Goal: Task Accomplishment & Management: Manage account settings

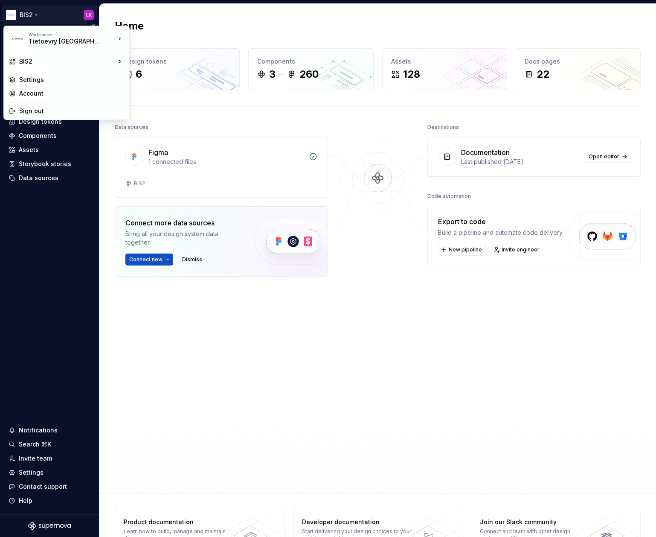
click at [83, 12] on html "BIS2 LK Home Documentation Analytics Code automation Design system data Design …" at bounding box center [328, 268] width 656 height 537
click at [68, 40] on div "Tietoevry [GEOGRAPHIC_DATA]" at bounding box center [65, 41] width 73 height 9
click at [52, 92] on div "Account" at bounding box center [71, 93] width 105 height 9
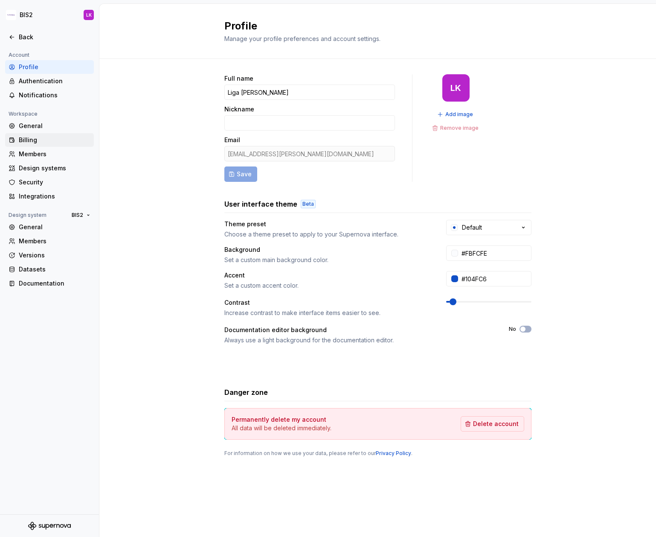
click at [27, 137] on div "Billing" at bounding box center [55, 140] width 72 height 9
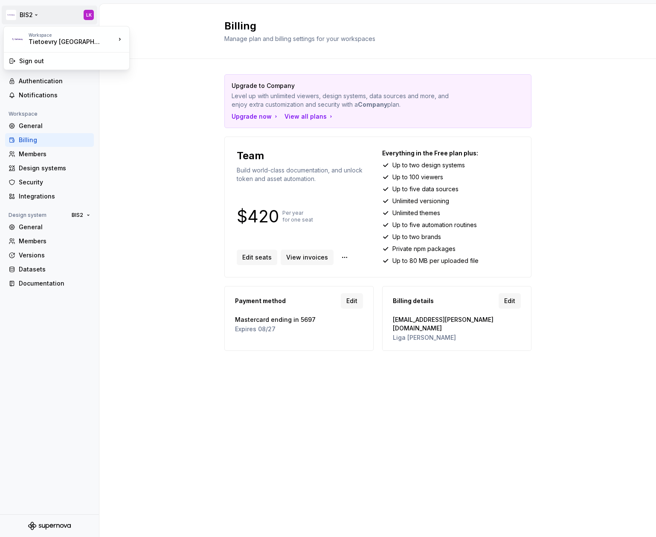
click at [32, 14] on html "BIS2 LK Back Account Profile Authentication Notifications Workspace General Bil…" at bounding box center [328, 268] width 656 height 537
click at [50, 13] on html "BIS2 LK Back Account Profile Authentication Notifications Workspace General Bil…" at bounding box center [328, 268] width 656 height 537
click at [42, 166] on div "Design systems" at bounding box center [55, 168] width 72 height 9
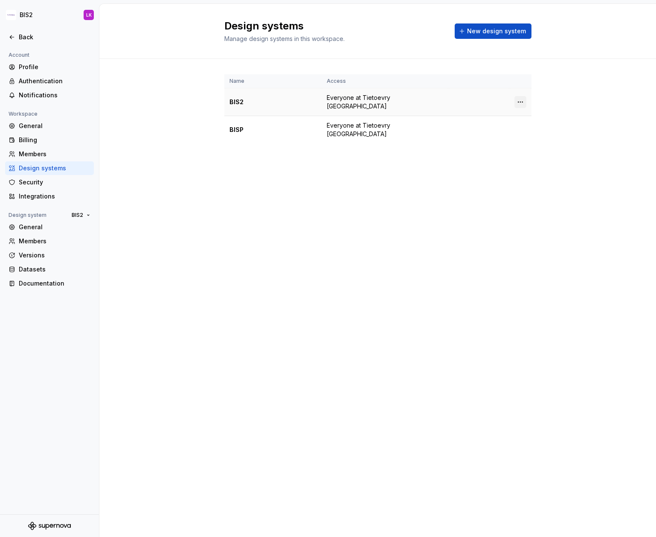
click at [522, 96] on html "BIS2 LK Back Account Profile Authentication Notifications Workspace General Bil…" at bounding box center [328, 268] width 656 height 537
click at [555, 127] on div "Design system settings" at bounding box center [570, 128] width 81 height 9
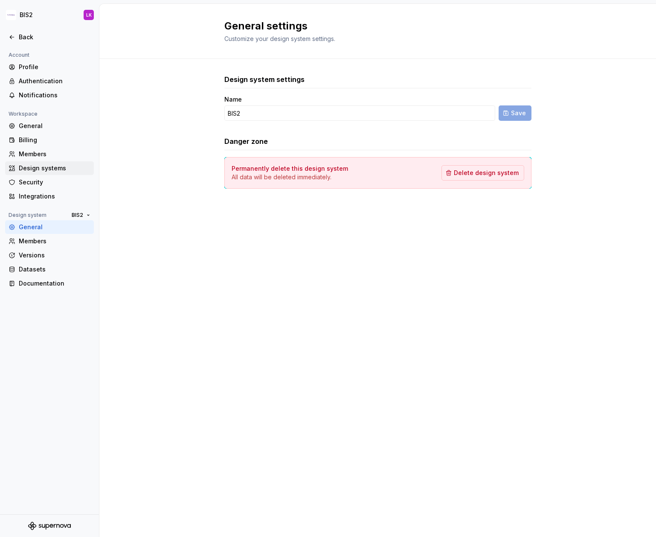
click at [30, 163] on div "Design systems" at bounding box center [49, 168] width 89 height 14
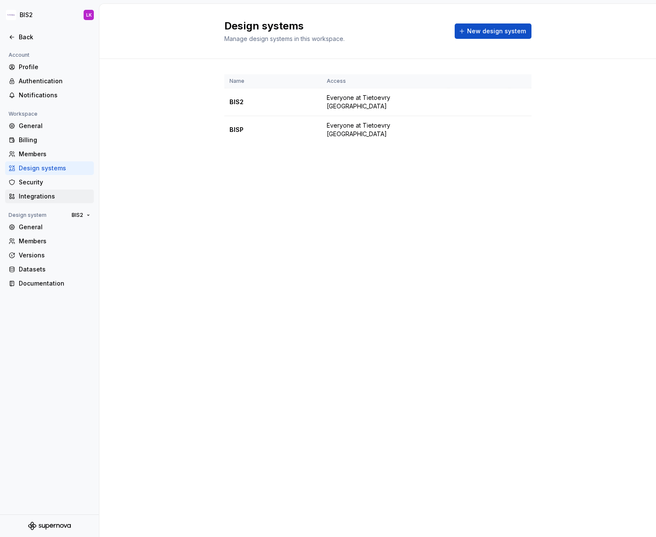
click at [28, 192] on div "Integrations" at bounding box center [55, 196] width 72 height 9
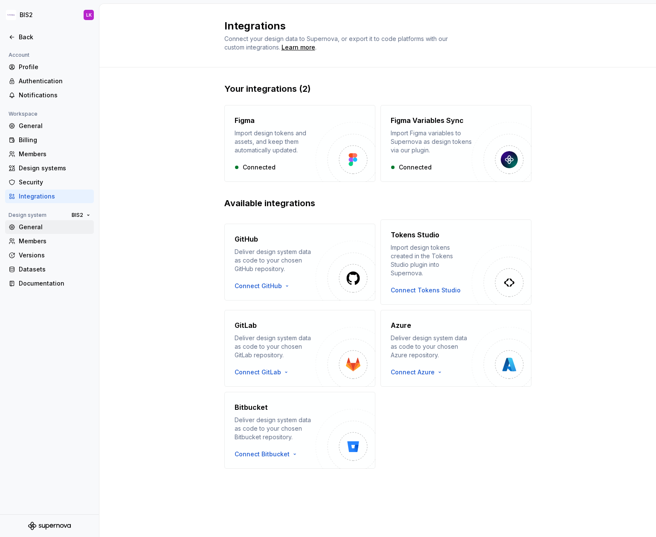
click at [30, 225] on div "General" at bounding box center [55, 227] width 72 height 9
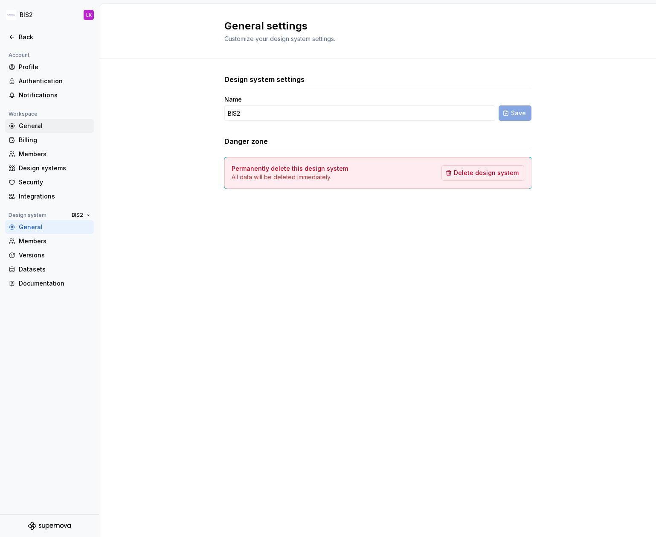
click at [41, 127] on div "General" at bounding box center [55, 126] width 72 height 9
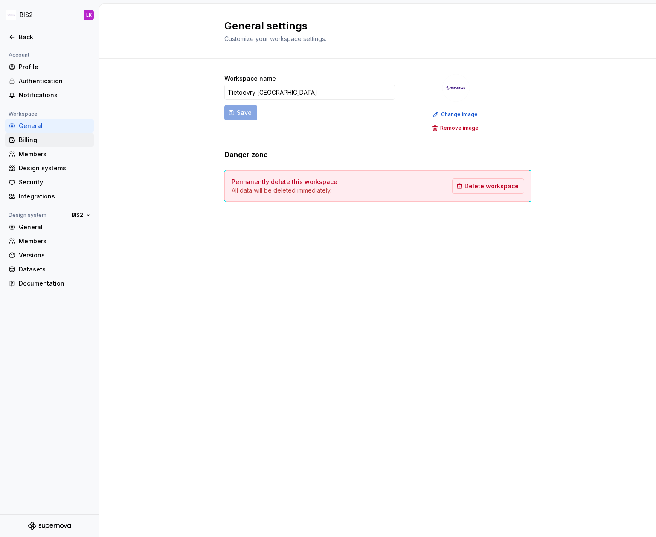
click at [40, 135] on div "Billing" at bounding box center [49, 140] width 89 height 14
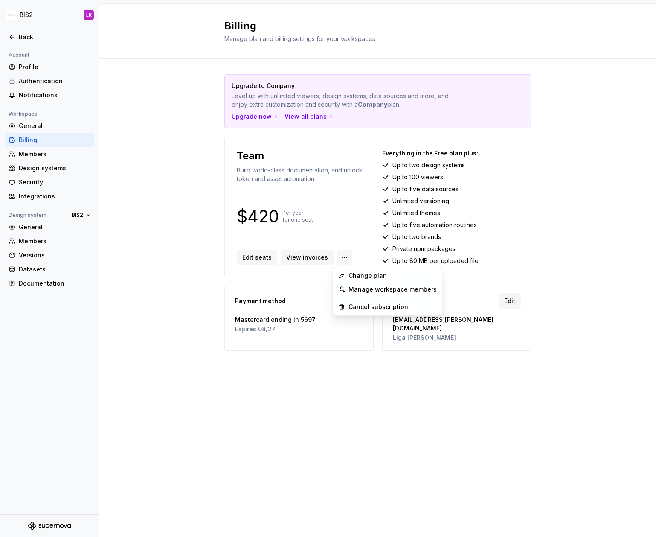
click at [340, 256] on html "BIS2 LK Back Account Profile Authentication Notifications Workspace General Bil…" at bounding box center [328, 268] width 656 height 537
click at [353, 272] on div "Change plan" at bounding box center [393, 275] width 88 height 9
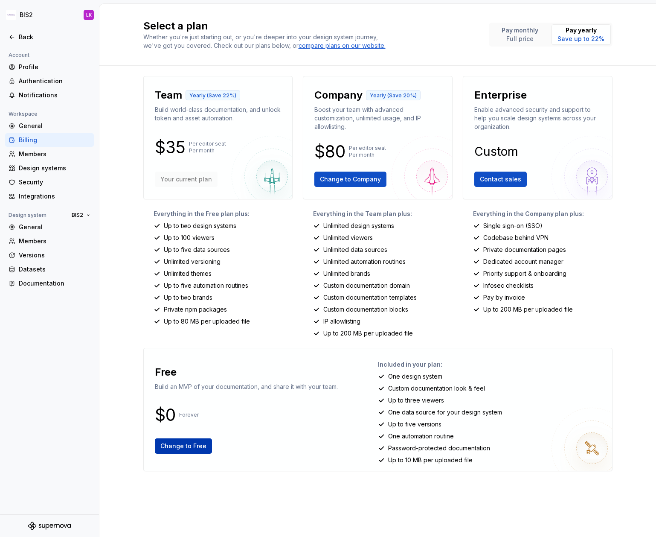
click at [181, 447] on span "Change to Free" at bounding box center [183, 446] width 46 height 9
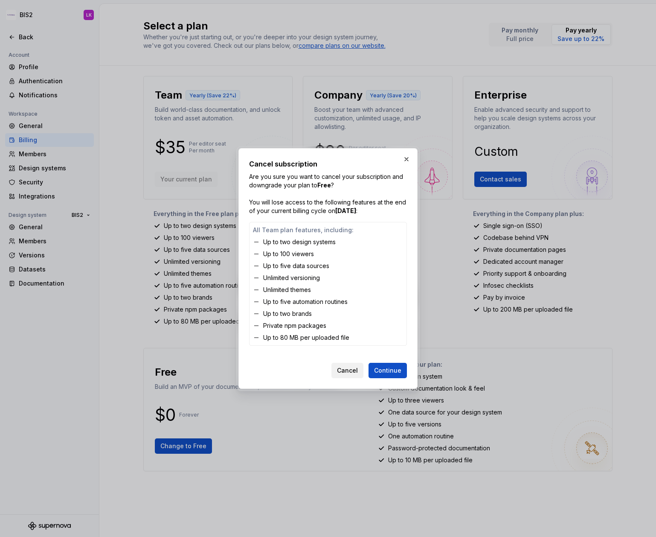
click at [341, 373] on span "Cancel" at bounding box center [347, 370] width 21 height 9
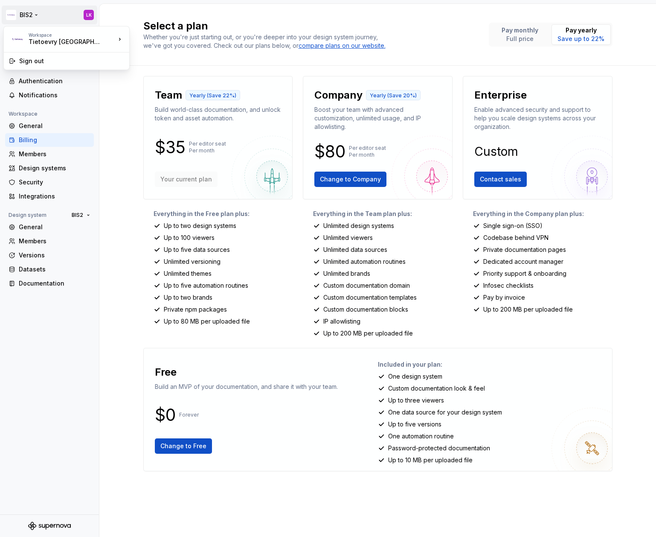
click at [34, 13] on html "BIS2 LK Back Account Profile Authentication Notifications Workspace General Bil…" at bounding box center [328, 268] width 656 height 537
click at [57, 13] on html "BIS2 LK Back Account Profile Authentication Notifications Workspace General Bil…" at bounding box center [328, 268] width 656 height 537
click at [17, 35] on div "Back" at bounding box center [50, 37] width 82 height 9
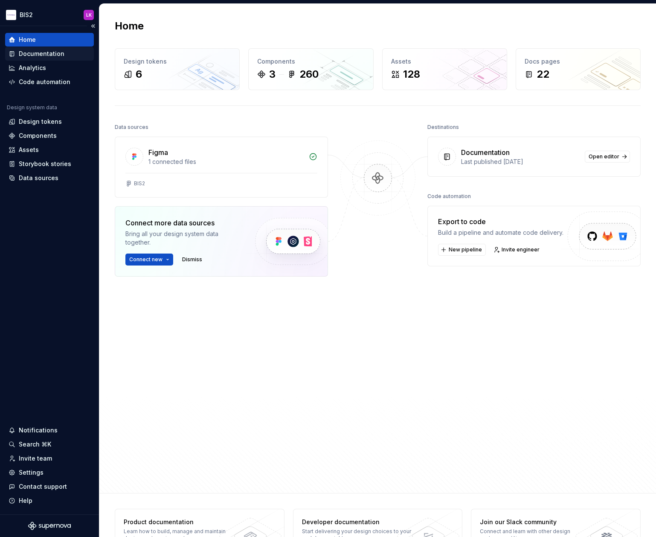
click at [33, 53] on div "Documentation" at bounding box center [42, 53] width 46 height 9
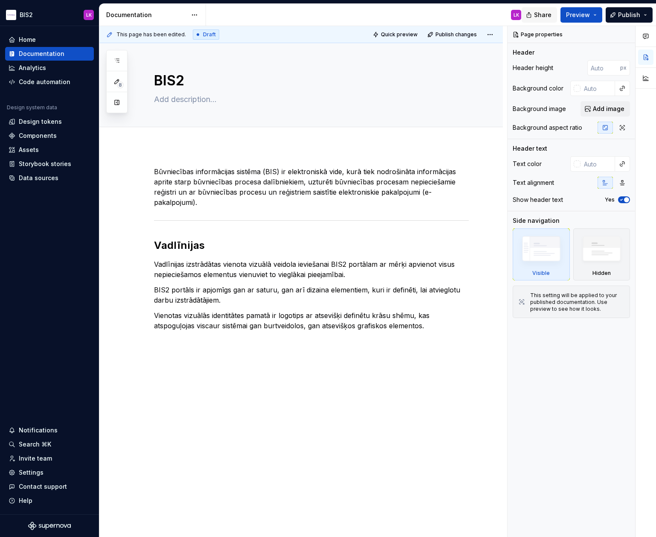
click at [544, 12] on span "Share" at bounding box center [542, 15] width 17 height 9
click at [598, 15] on button "Preview" at bounding box center [582, 14] width 42 height 15
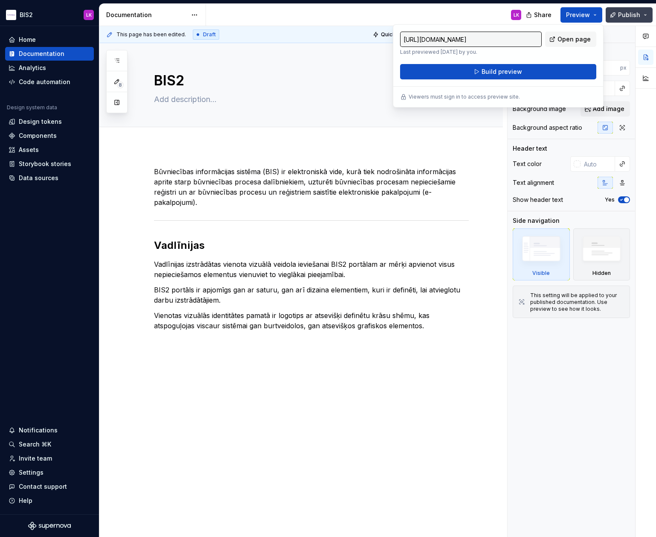
click at [639, 12] on span "Publish" at bounding box center [629, 15] width 22 height 9
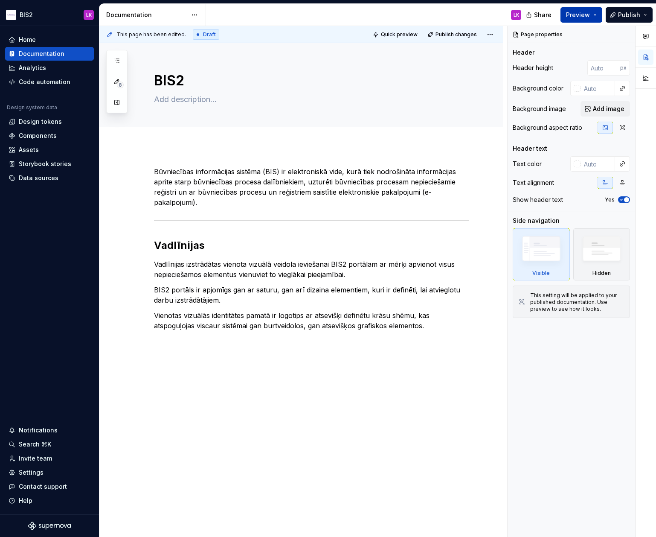
click at [599, 15] on button "Preview" at bounding box center [582, 14] width 42 height 15
click at [480, 139] on div "Add tab" at bounding box center [301, 136] width 404 height 19
click at [588, 14] on span "Preview" at bounding box center [578, 15] width 24 height 9
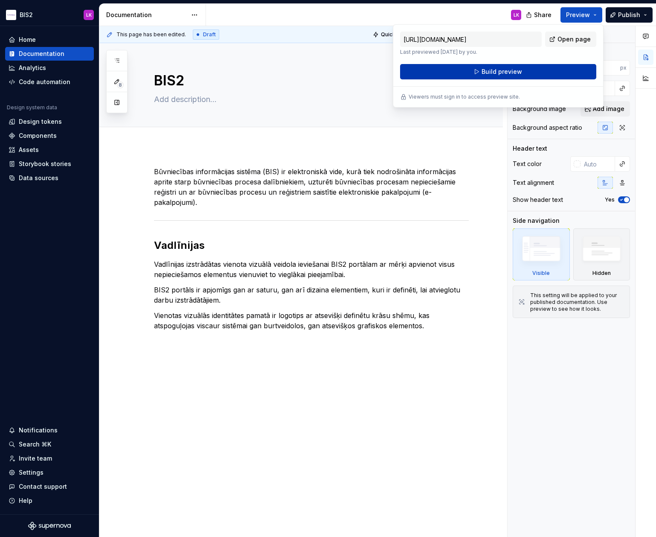
click at [497, 70] on span "Build preview" at bounding box center [502, 71] width 41 height 9
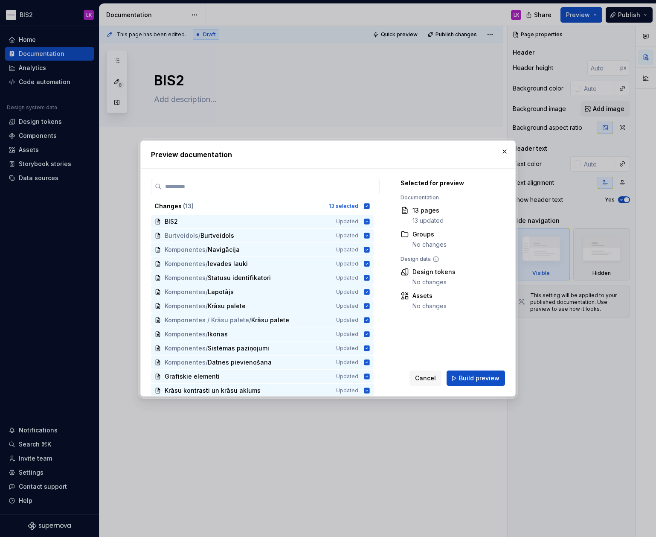
click at [471, 375] on span "Build preview" at bounding box center [479, 378] width 41 height 9
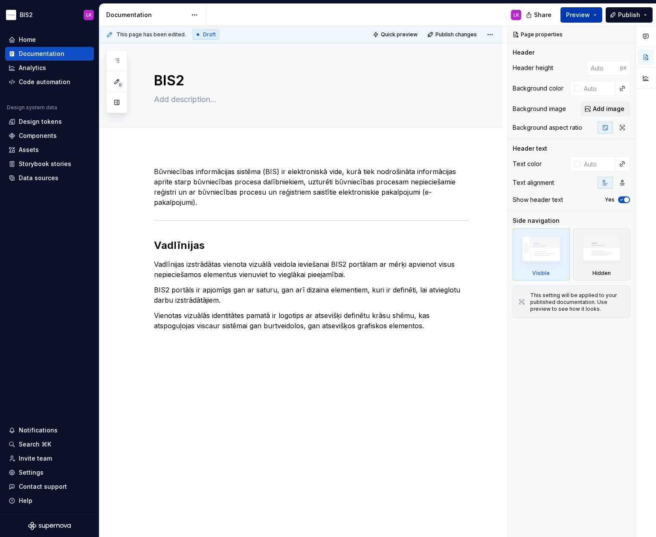
click at [580, 14] on span "Preview" at bounding box center [578, 15] width 24 height 9
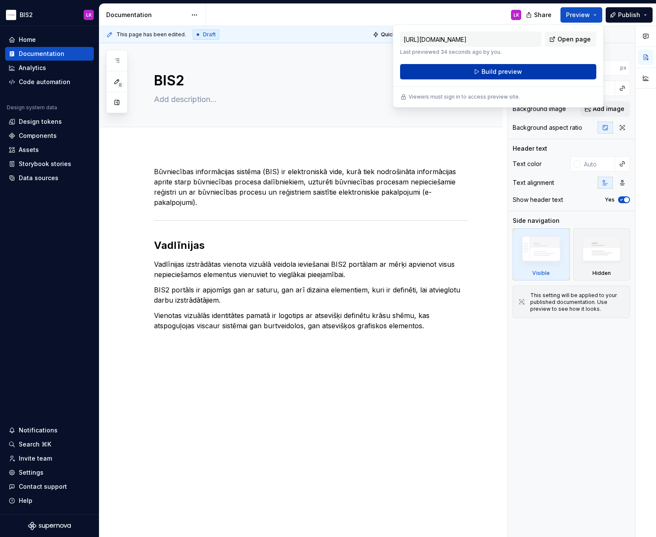
click at [516, 71] on span "Build preview" at bounding box center [502, 71] width 41 height 9
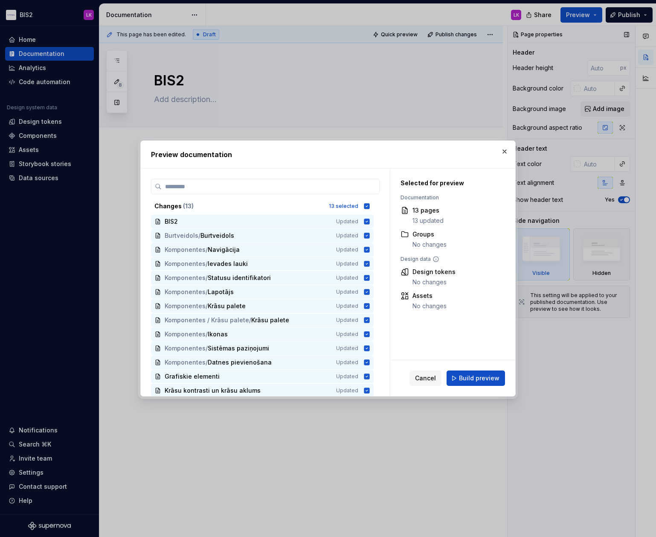
drag, startPoint x: 505, startPoint y: 151, endPoint x: 546, endPoint y: 112, distance: 57.6
click at [504, 151] on button "button" at bounding box center [505, 151] width 12 height 12
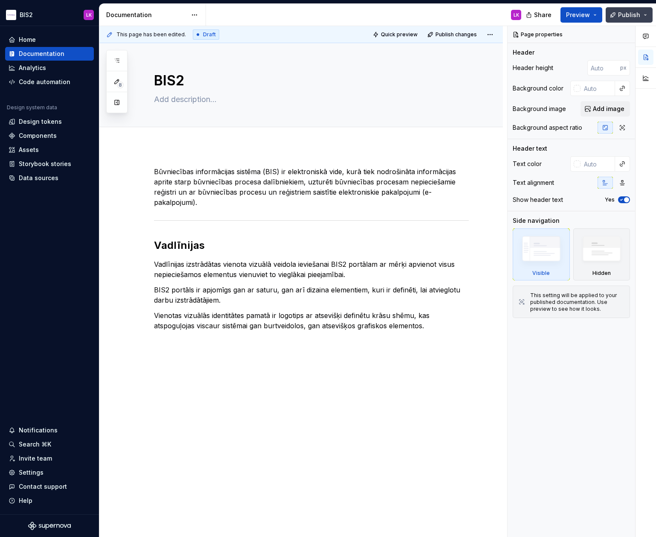
click at [631, 17] on span "Publish" at bounding box center [629, 15] width 22 height 9
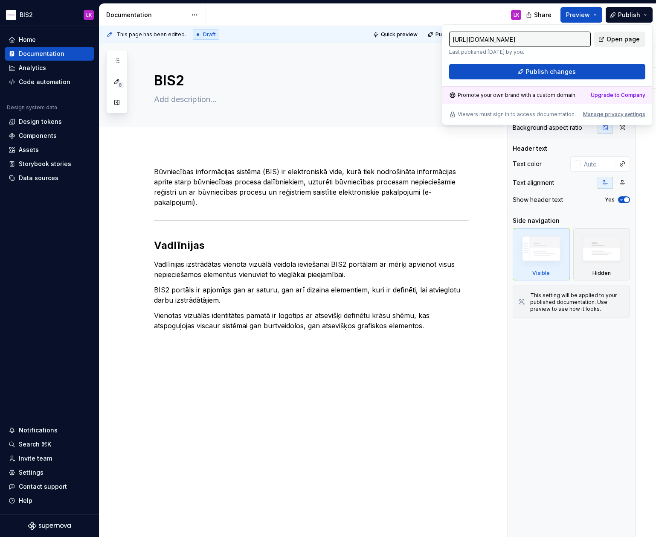
click at [619, 37] on span "Open page" at bounding box center [623, 39] width 33 height 9
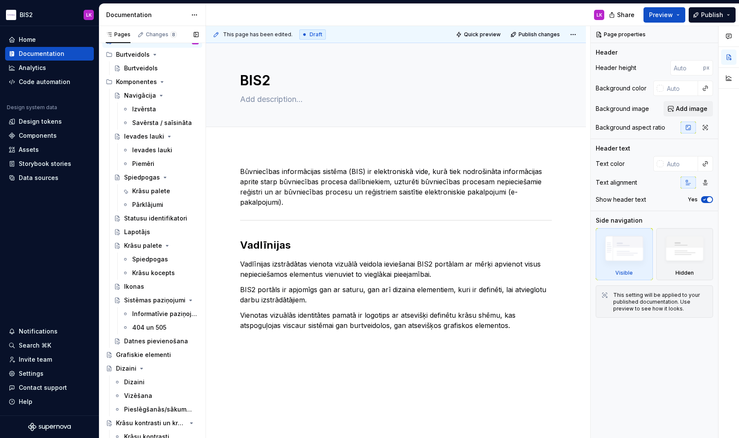
scroll to position [31, 0]
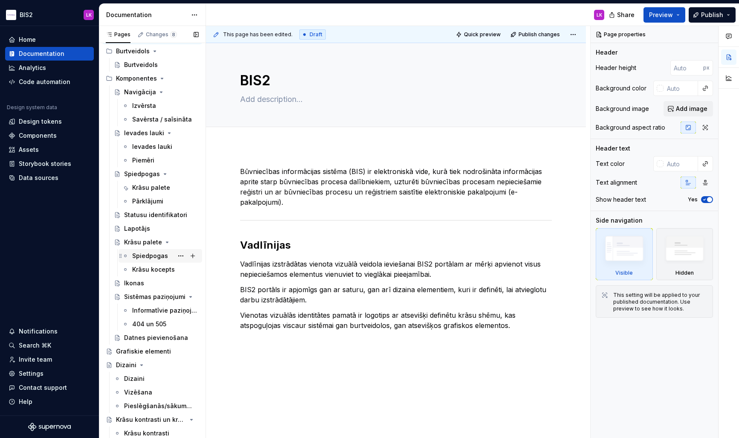
click at [148, 255] on div "Spiedpogas" at bounding box center [150, 256] width 36 height 9
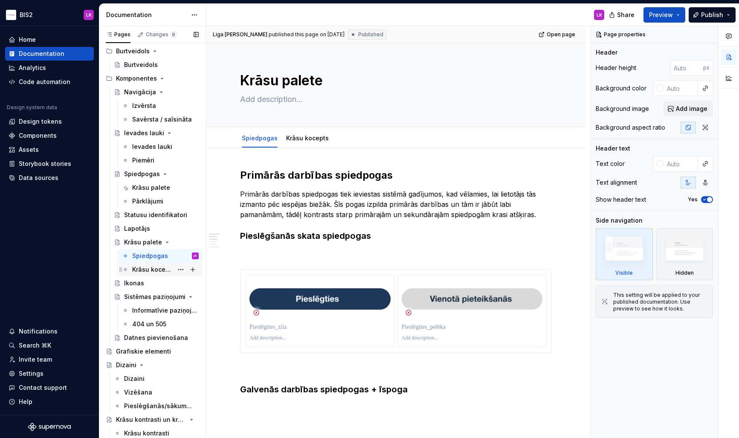
click at [144, 272] on div "Krāsu kocepts" at bounding box center [152, 269] width 41 height 9
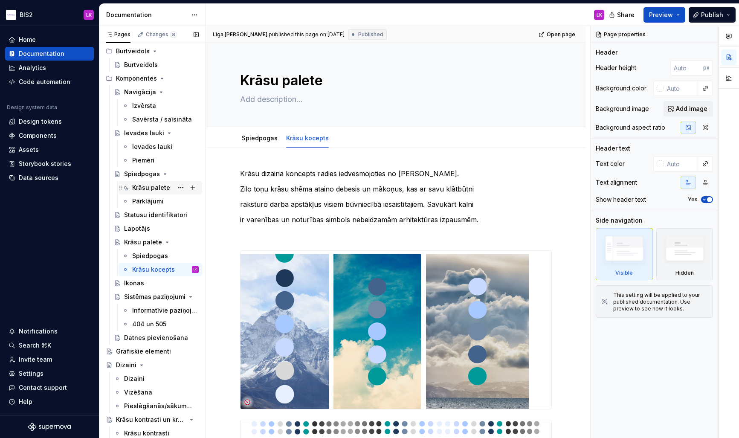
click at [145, 188] on div "Krāsu palete" at bounding box center [151, 187] width 38 height 9
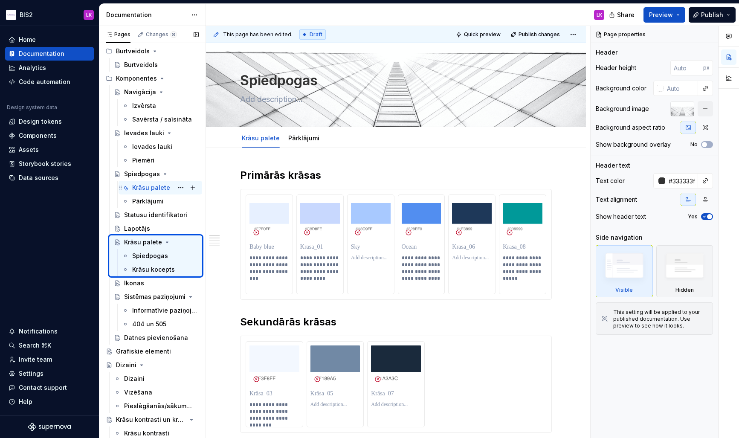
scroll to position [27, 0]
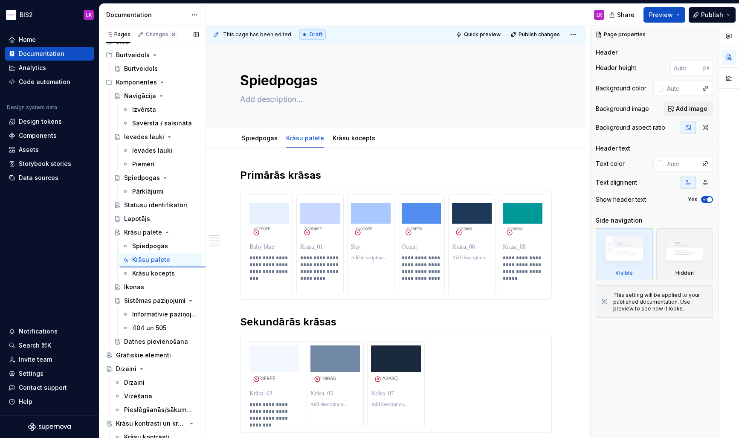
type textarea "*"
type textarea "Krāsu palete"
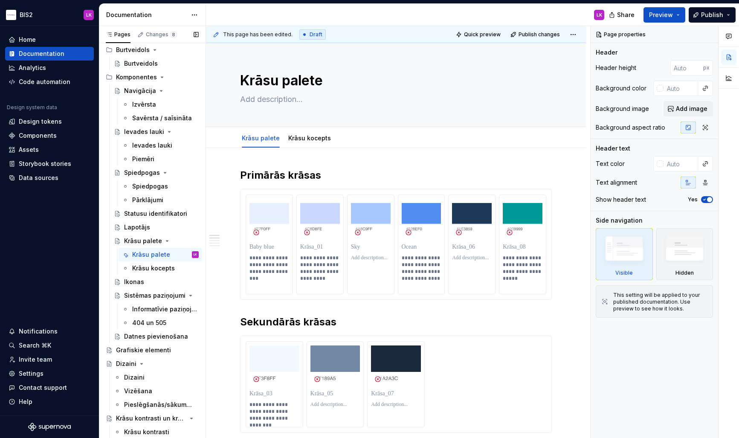
scroll to position [33, 0]
click at [143, 181] on div "Spiedpogas" at bounding box center [165, 186] width 67 height 12
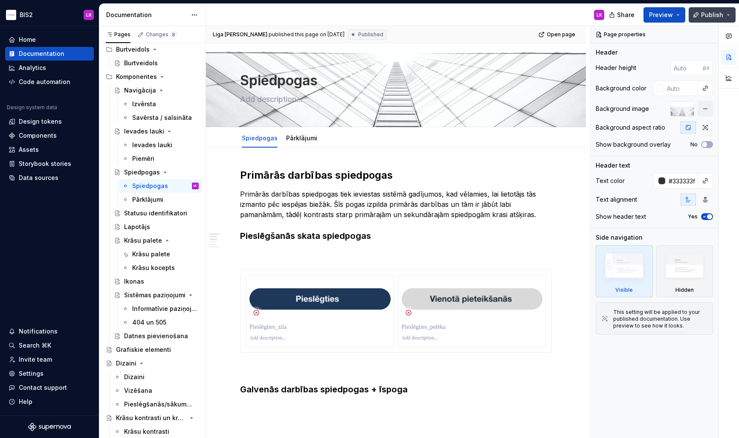
click at [656, 15] on span "Publish" at bounding box center [712, 15] width 22 height 9
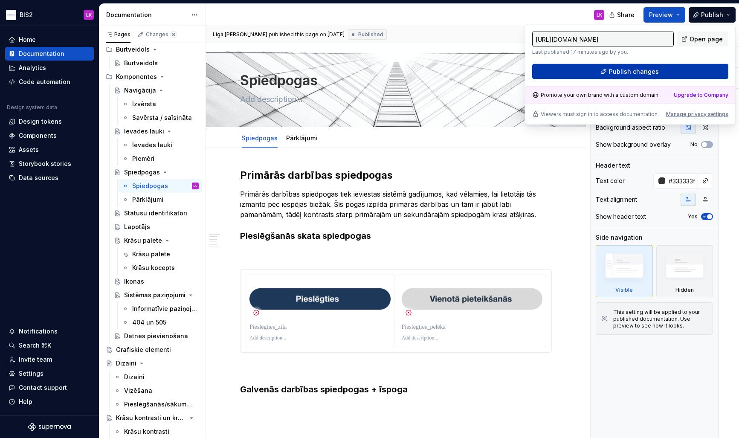
click at [635, 70] on span "Publish changes" at bounding box center [634, 71] width 50 height 9
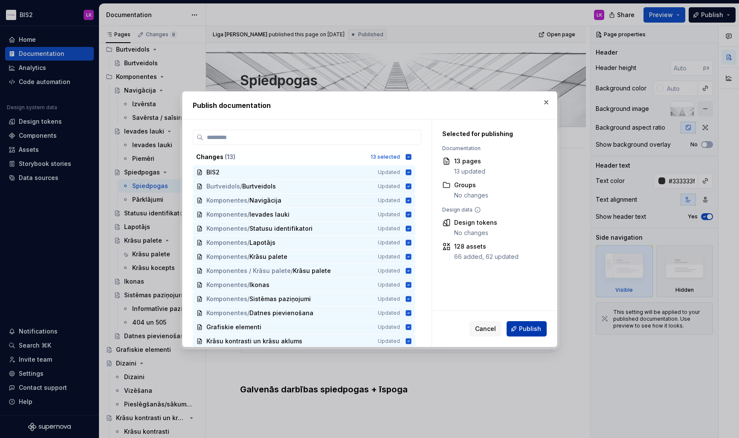
click at [527, 331] on span "Publish" at bounding box center [530, 329] width 22 height 9
type textarea "*"
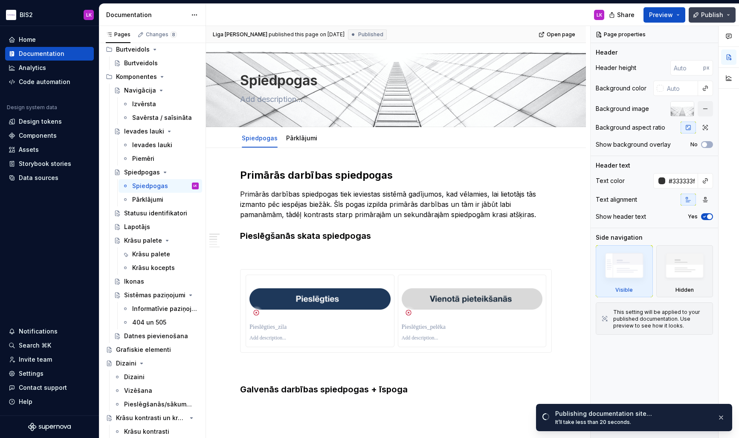
click at [656, 13] on button "Publish" at bounding box center [712, 14] width 47 height 15
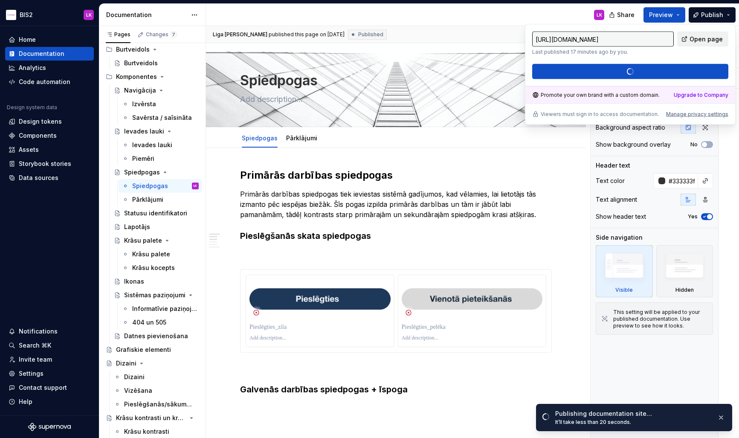
type input "https://long-gamefowl-olive.supernova-docs.io/latest/komponentes/spiedpogas/spi…"
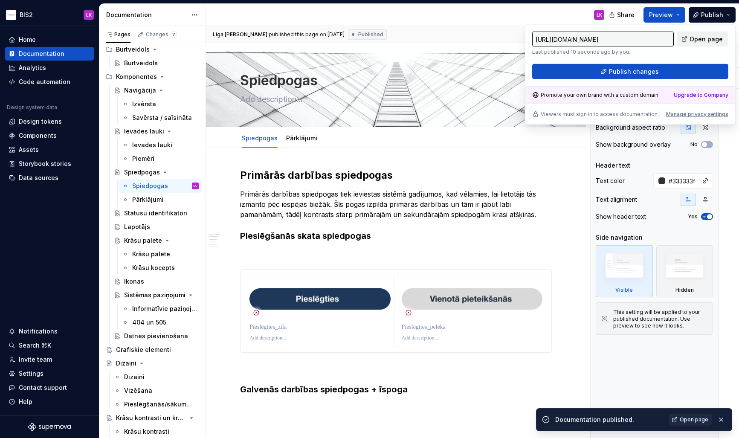
click at [656, 38] on span "Open page" at bounding box center [706, 39] width 33 height 9
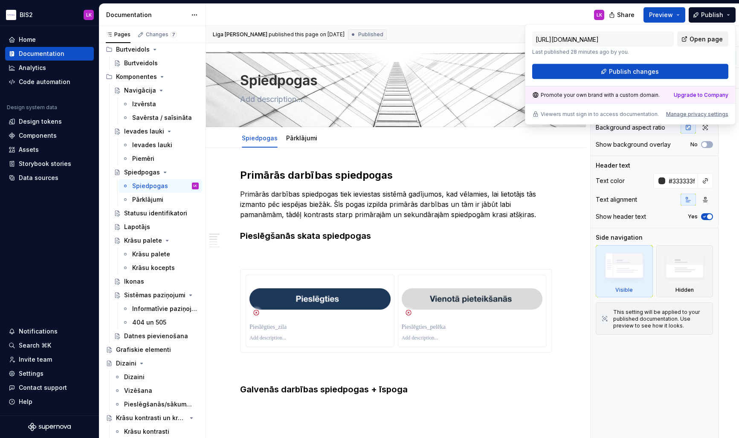
type textarea "*"
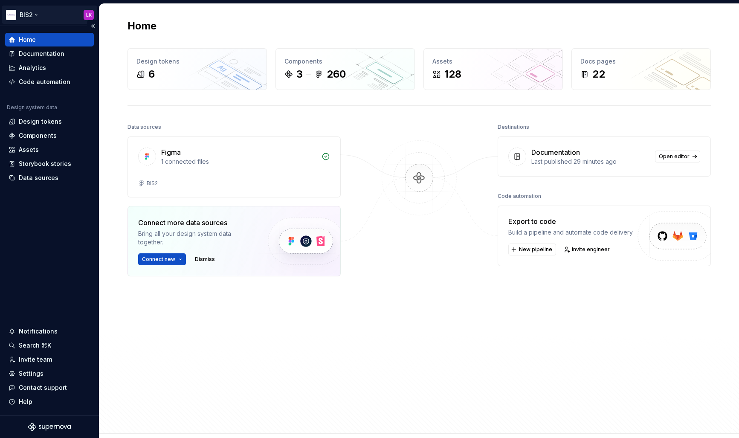
click at [55, 12] on html "BIS2 LK Home Documentation Analytics Code automation Design system data Design …" at bounding box center [369, 219] width 739 height 438
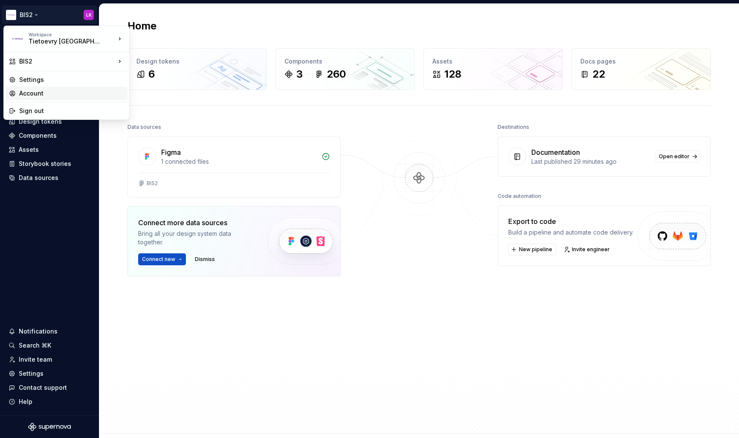
click at [63, 93] on div "Account" at bounding box center [71, 93] width 105 height 9
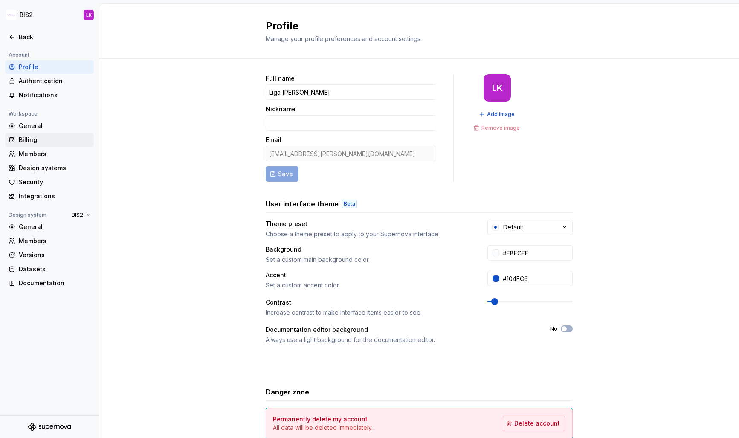
click at [43, 141] on div "Billing" at bounding box center [55, 140] width 72 height 9
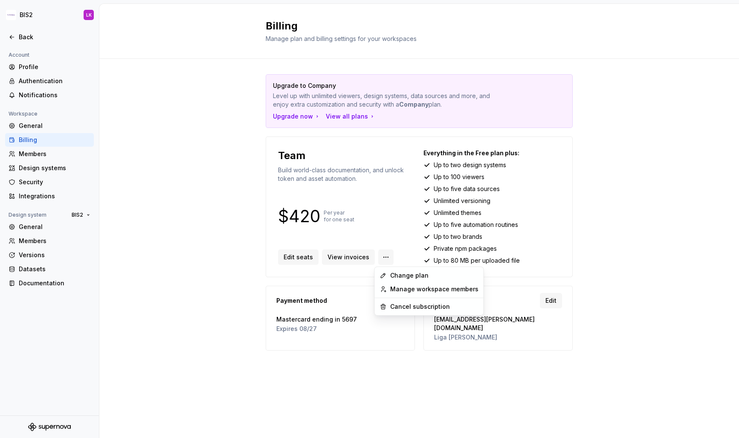
click at [381, 257] on html "BIS2 LK Back Account Profile Authentication Notifications Workspace General Bil…" at bounding box center [369, 219] width 739 height 438
click at [405, 273] on div "Change plan" at bounding box center [434, 275] width 88 height 9
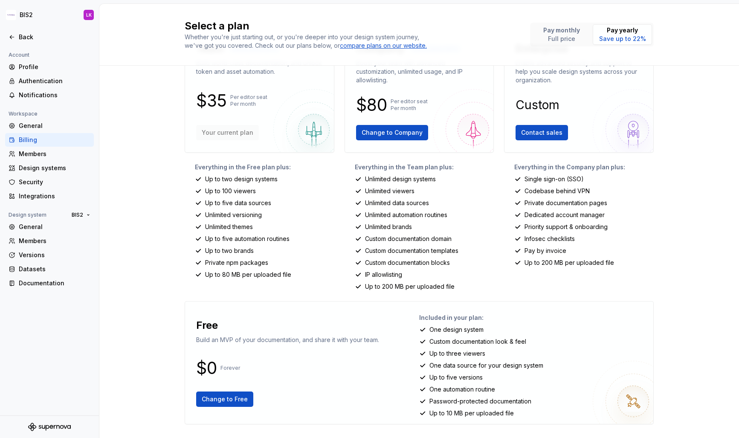
scroll to position [47, 0]
click at [218, 396] on span "Change to Free" at bounding box center [225, 399] width 46 height 9
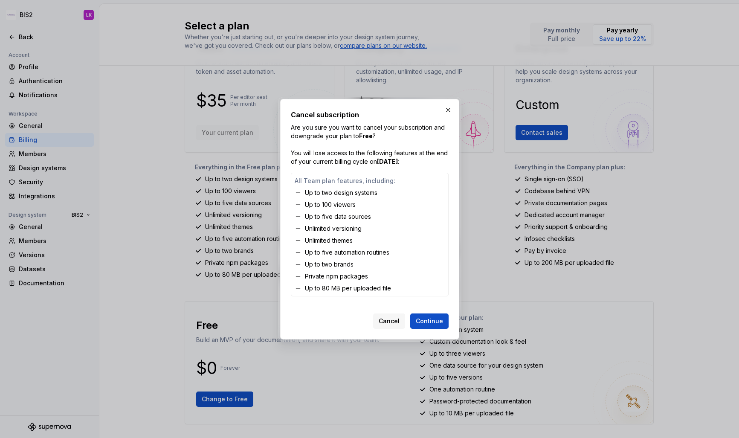
click at [436, 322] on span "Continue" at bounding box center [429, 321] width 27 height 9
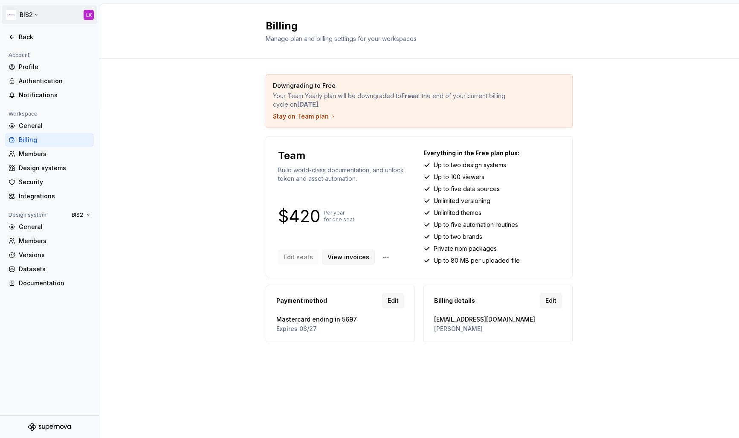
click at [47, 13] on html "BIS2 LK Back Account Profile Authentication Notifications Workspace General Bil…" at bounding box center [369, 219] width 739 height 438
click at [137, 2] on html "BIS2 LK Back Account Profile Authentication Notifications Workspace General Bil…" at bounding box center [369, 219] width 739 height 438
click at [44, 16] on html "BIS2 LK Back Account Profile Authentication Notifications Workspace General Bil…" at bounding box center [369, 219] width 739 height 438
click at [35, 10] on html "BIS2 LK Back Account Profile Authentication Notifications Workspace General Bil…" at bounding box center [369, 219] width 739 height 438
click at [27, 14] on html "BIS2 LK Back Account Profile Authentication Notifications Workspace General Bil…" at bounding box center [369, 219] width 739 height 438
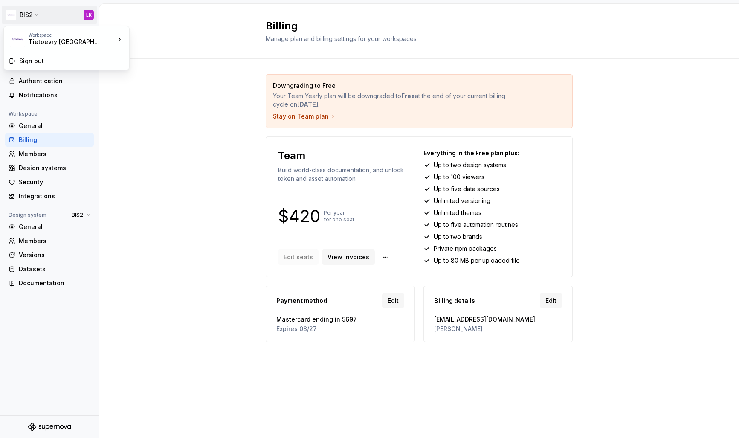
click at [133, 120] on html "BIS2 LK Back Account Profile Authentication Notifications Workspace General Bil…" at bounding box center [369, 219] width 739 height 438
click at [20, 36] on div "Back" at bounding box center [50, 37] width 82 height 9
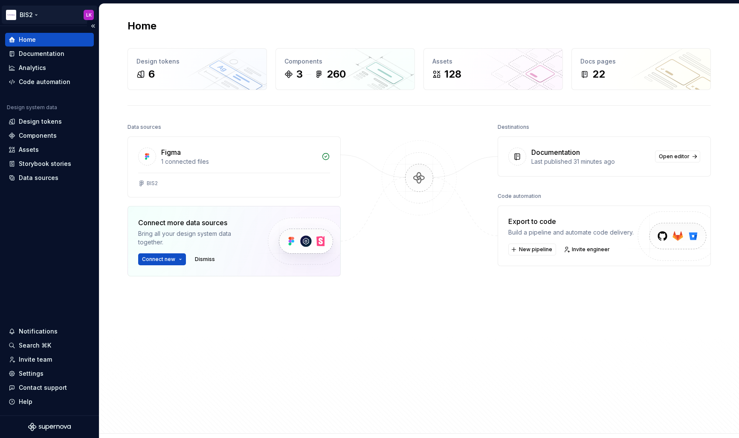
click at [42, 14] on html "BIS2 LK Home Documentation Analytics Code automation Design system data Design …" at bounding box center [369, 219] width 739 height 438
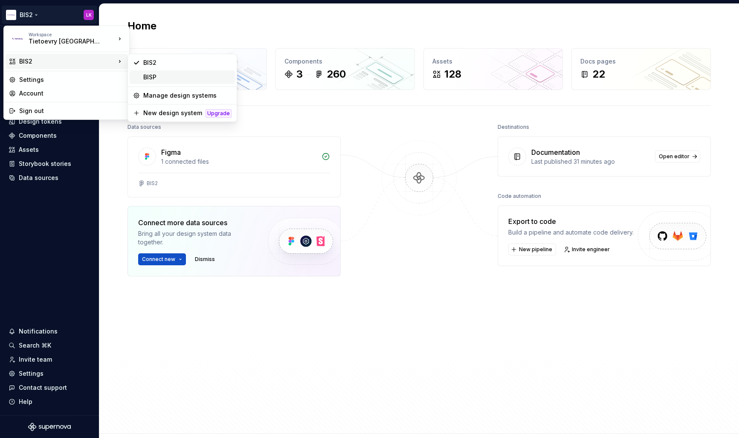
click at [177, 76] on div "BISP" at bounding box center [187, 77] width 88 height 9
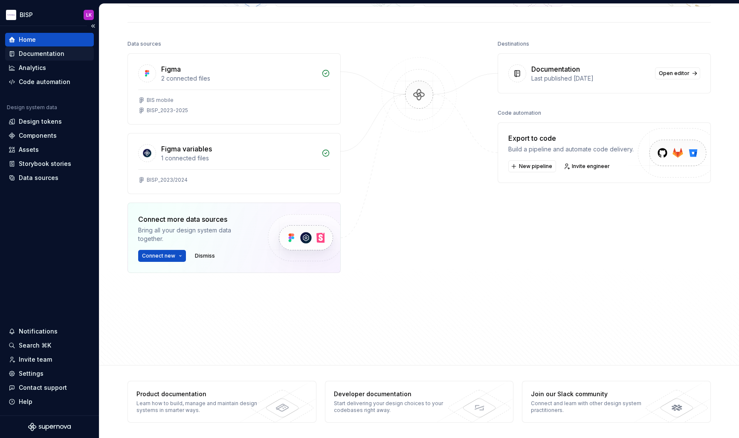
scroll to position [83, 0]
click at [52, 54] on div "Documentation" at bounding box center [42, 53] width 46 height 9
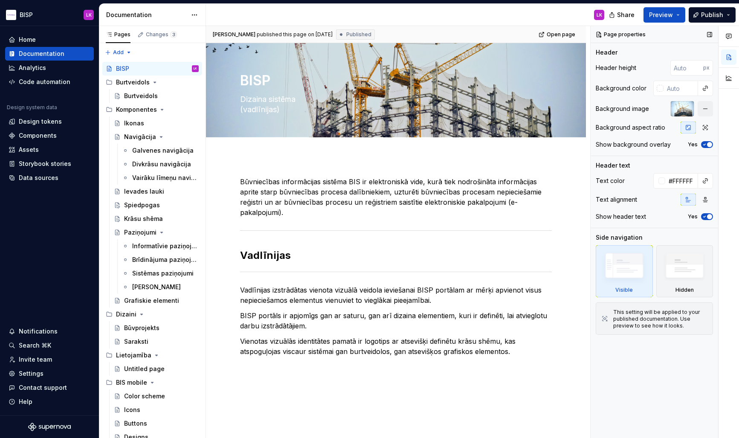
type textarea "*"
